Goal: Task Accomplishment & Management: Complete application form

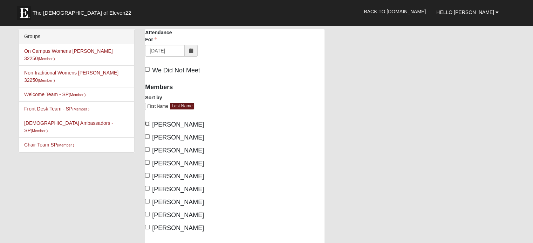
click at [146, 123] on input "[PERSON_NAME]" at bounding box center [147, 124] width 5 height 5
checkbox input "true"
click at [145, 149] on input "[PERSON_NAME]" at bounding box center [147, 149] width 5 height 5
checkbox input "true"
click at [146, 174] on input "[PERSON_NAME]" at bounding box center [147, 175] width 5 height 5
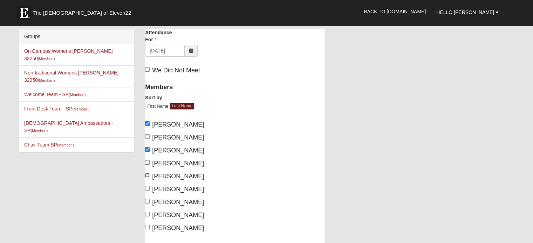
checkbox input "true"
click at [147, 189] on input "[PERSON_NAME]" at bounding box center [147, 188] width 5 height 5
checkbox input "true"
click at [146, 203] on input "[PERSON_NAME]" at bounding box center [147, 201] width 5 height 5
checkbox input "true"
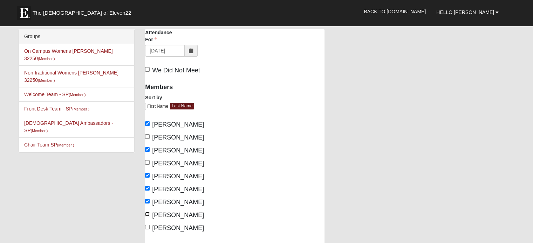
click at [147, 214] on input "[PERSON_NAME]" at bounding box center [147, 214] width 5 height 5
checkbox input "true"
click at [412, 151] on div "[GEOGRAPHIC_DATA] Attendance Attendance For [DATE] Attendance For is required." at bounding box center [330, 169] width 380 height 280
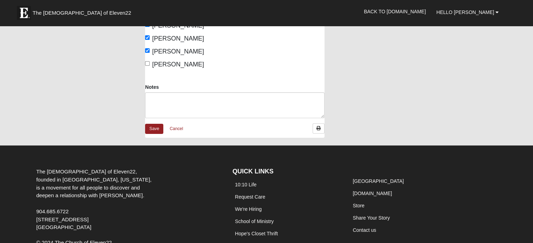
scroll to position [168, 0]
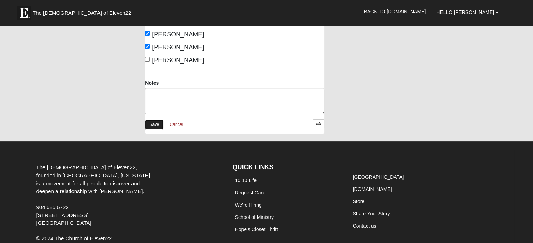
click at [155, 123] on link "Save" at bounding box center [154, 125] width 18 height 10
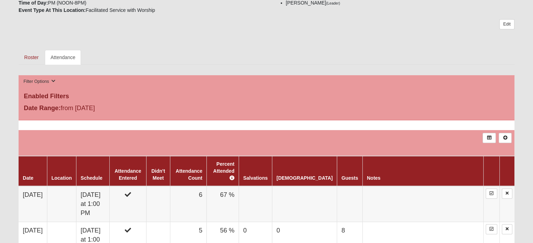
scroll to position [196, 0]
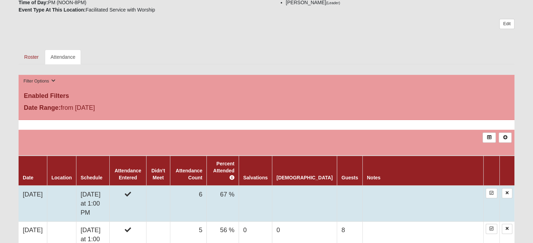
click at [377, 192] on td at bounding box center [422, 204] width 121 height 36
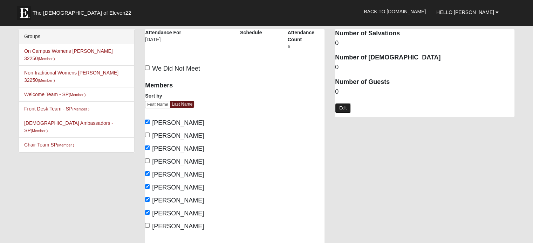
click at [340, 109] on link "Edit" at bounding box center [343, 108] width 16 height 10
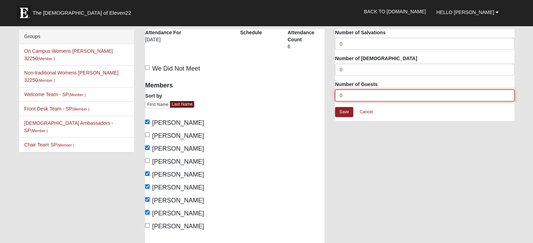
click at [350, 96] on input "0" at bounding box center [424, 96] width 179 height 12
type input "9"
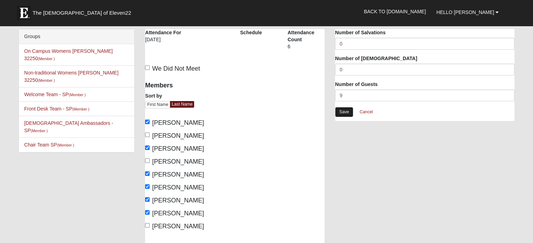
click at [351, 113] on link "Save" at bounding box center [344, 112] width 18 height 10
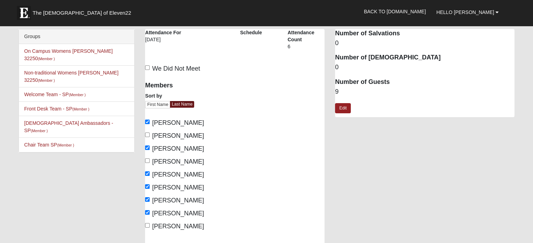
click at [360, 133] on div "Brookdale Southside Attendance Attendance For 10/9/2025 Schedule Attendance Cou…" at bounding box center [330, 168] width 380 height 278
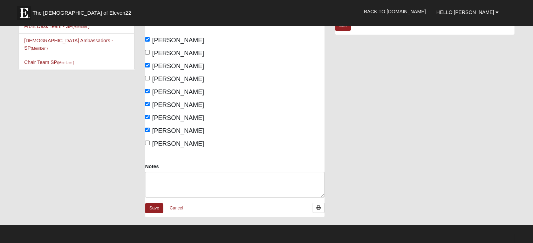
scroll to position [140, 0]
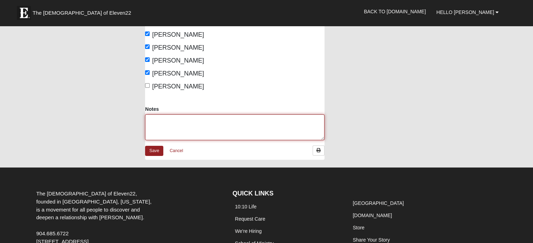
click at [230, 122] on textarea "Notes" at bounding box center [234, 128] width 179 height 26
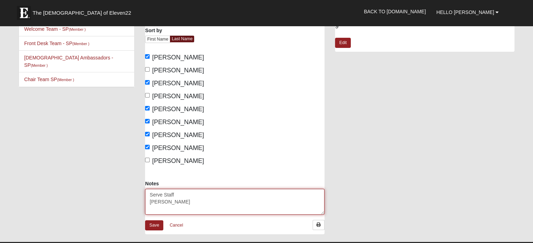
scroll to position [9, 0]
click at [183, 206] on textarea "Serve Staff Ron Marv Raina" at bounding box center [234, 202] width 179 height 26
type textarea "Serve Staff Ron Marv Raina Residents Rod"
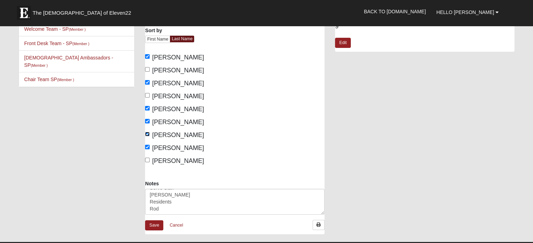
click at [147, 132] on input "[PERSON_NAME]" at bounding box center [147, 134] width 5 height 5
checkbox input "true"
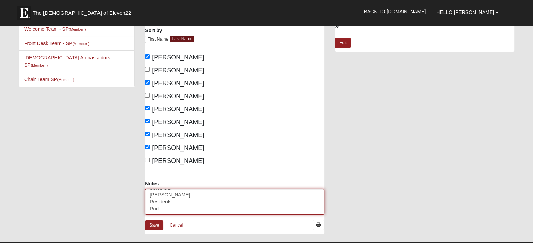
click at [165, 205] on textarea "Serve Staff Ron Marv Raina Residents Rod" at bounding box center [234, 202] width 179 height 26
type textarea "Serve Staff Ron Marv Raina Residents Rod BobbiJo Bill Russell Jim 2 Ladies"
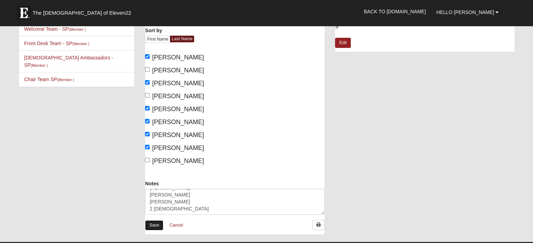
click at [152, 225] on link "Save" at bounding box center [154, 226] width 18 height 10
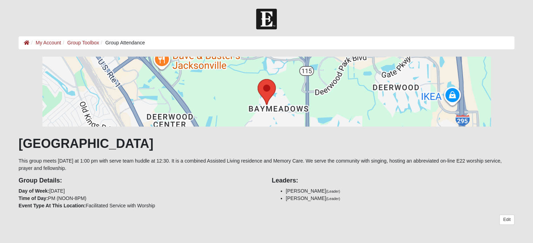
click at [384, 195] on li "[PERSON_NAME] (Leader)" at bounding box center [400, 198] width 228 height 7
